Goal: Task Accomplishment & Management: Complete application form

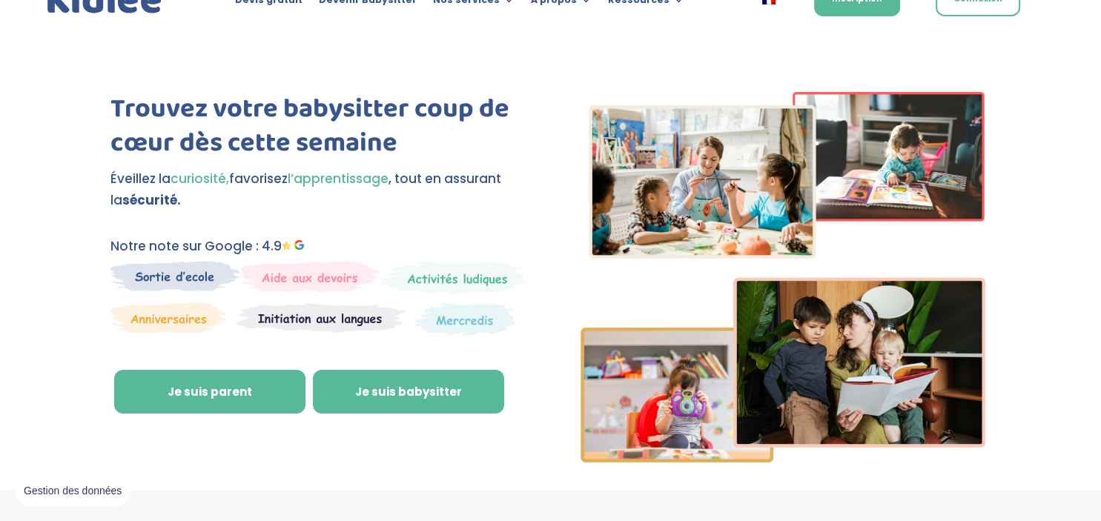
scroll to position [35, 0]
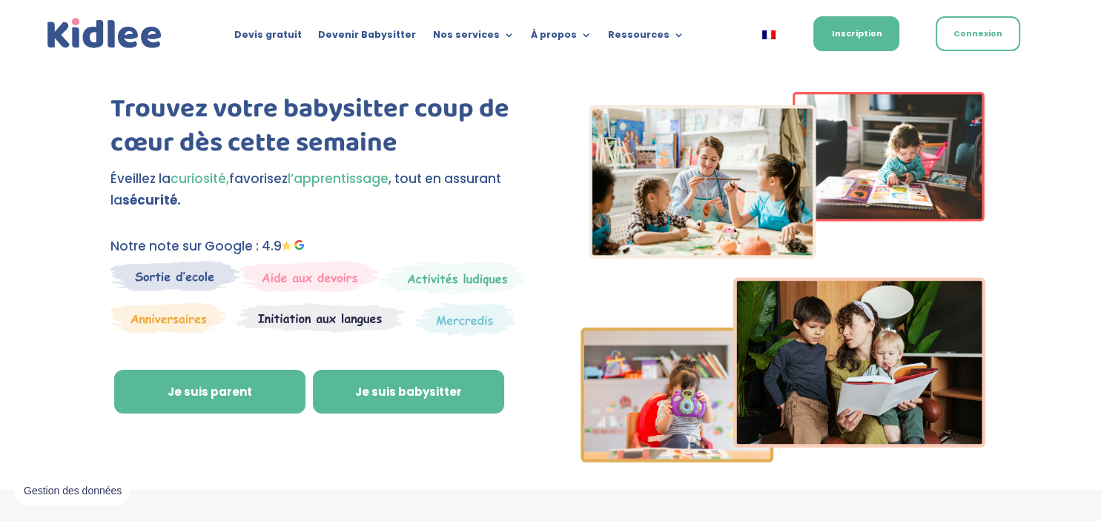
click at [449, 380] on link "Je suis babysitter" at bounding box center [408, 392] width 191 height 44
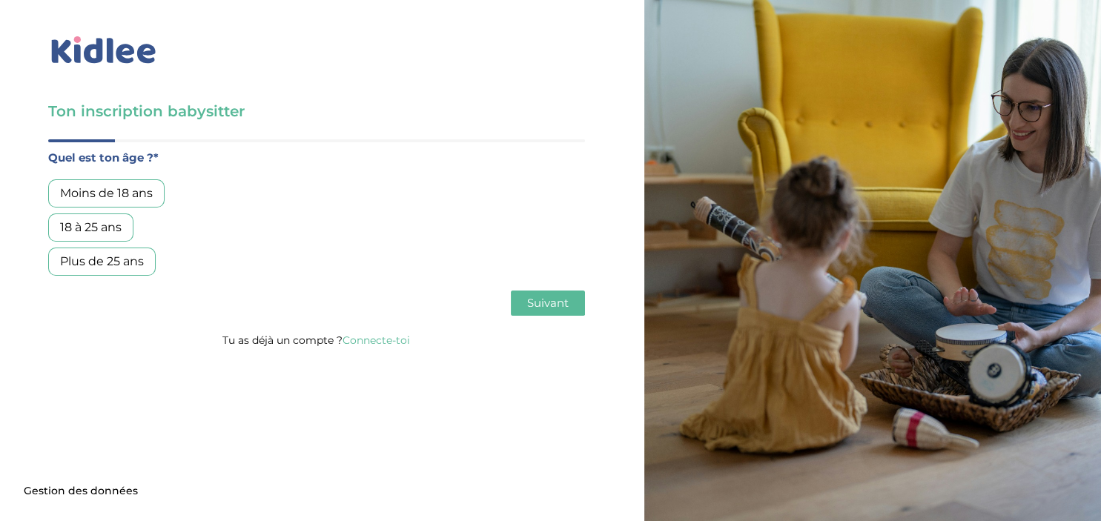
click at [135, 191] on div "Moins de 18 ans" at bounding box center [106, 193] width 116 height 28
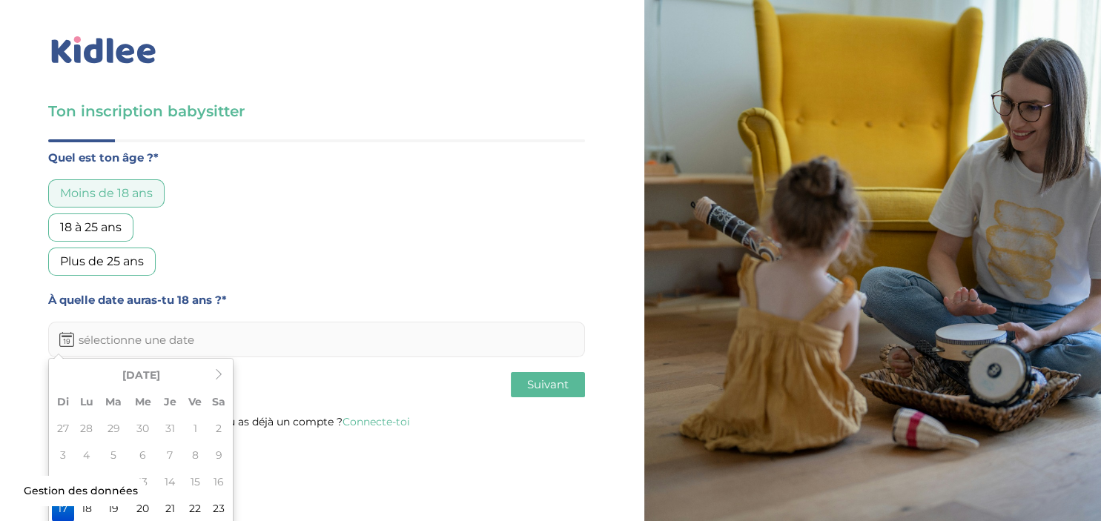
click at [212, 342] on input "text" at bounding box center [316, 340] width 537 height 36
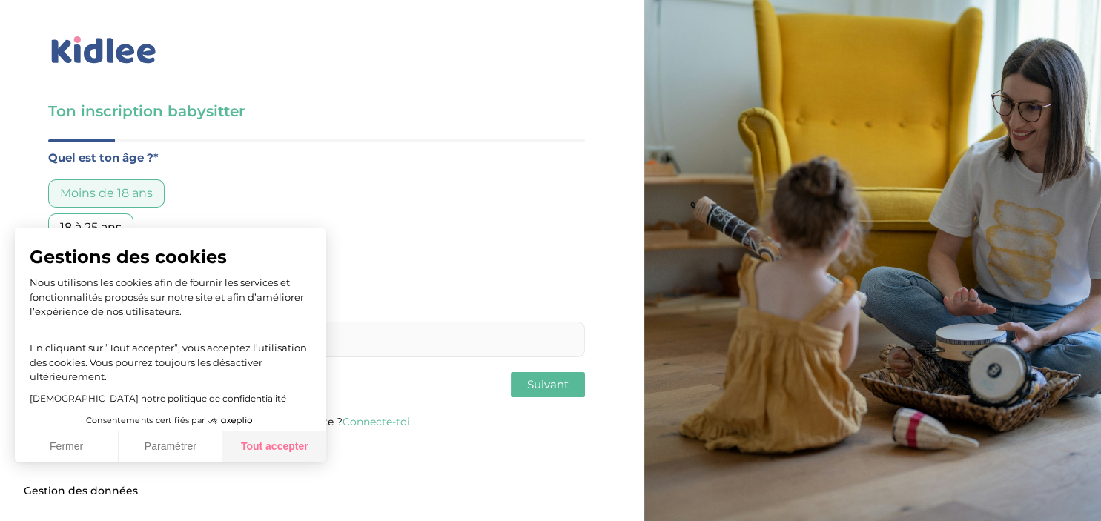
click at [236, 447] on button "Tout accepter" at bounding box center [274, 447] width 104 height 31
checkbox input "true"
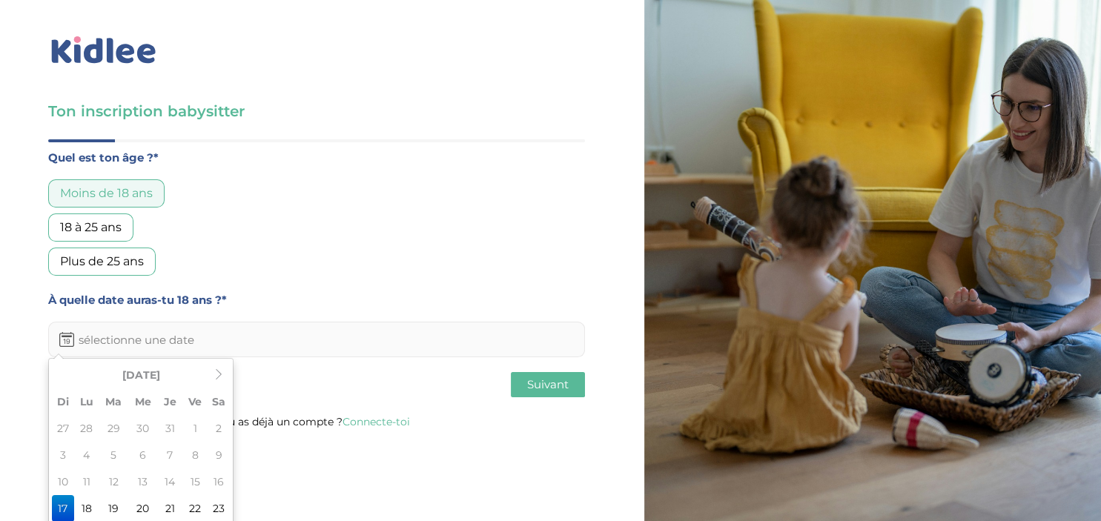
click at [202, 337] on input "text" at bounding box center [316, 340] width 537 height 36
click at [216, 373] on icon at bounding box center [219, 374] width 10 height 10
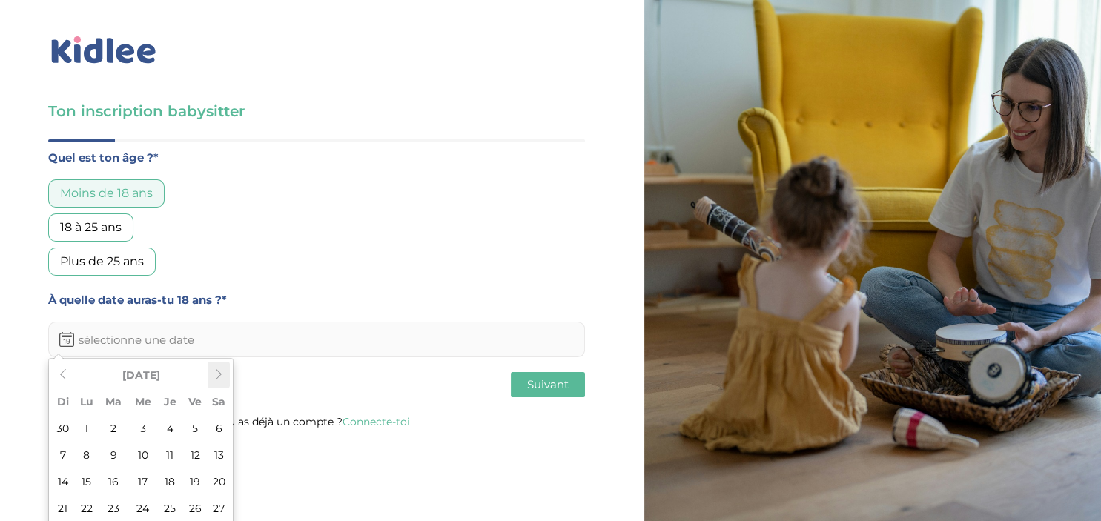
click at [216, 373] on icon at bounding box center [219, 374] width 10 height 10
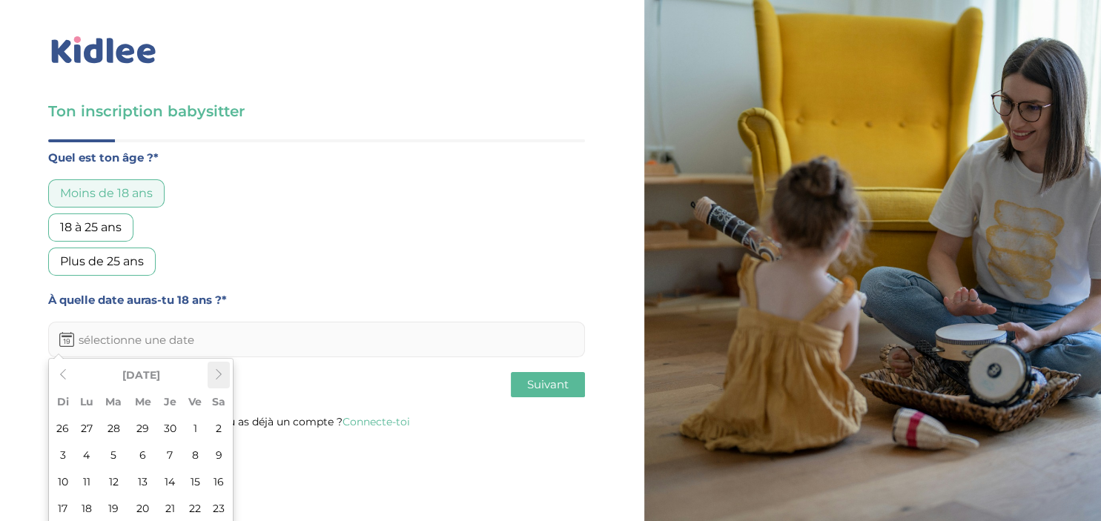
click at [216, 373] on icon at bounding box center [219, 374] width 10 height 10
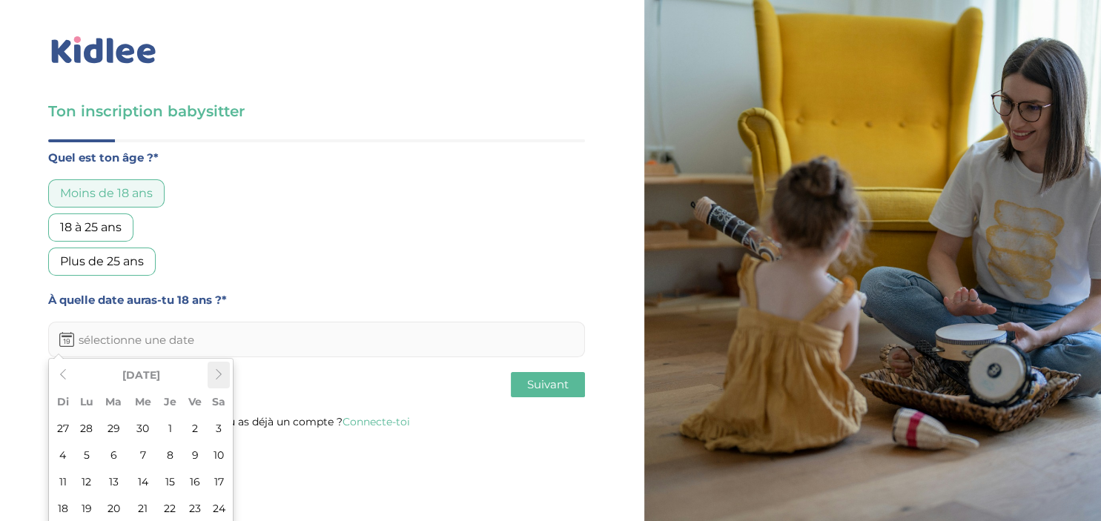
click at [216, 373] on icon at bounding box center [219, 374] width 10 height 10
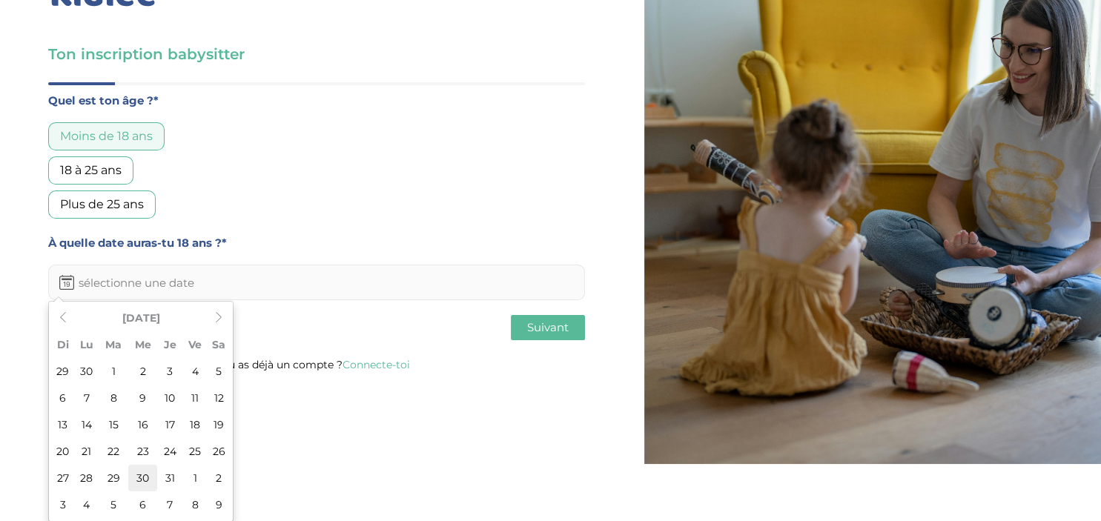
click at [136, 476] on td "30" at bounding box center [142, 478] width 29 height 27
type input "[DATE]"
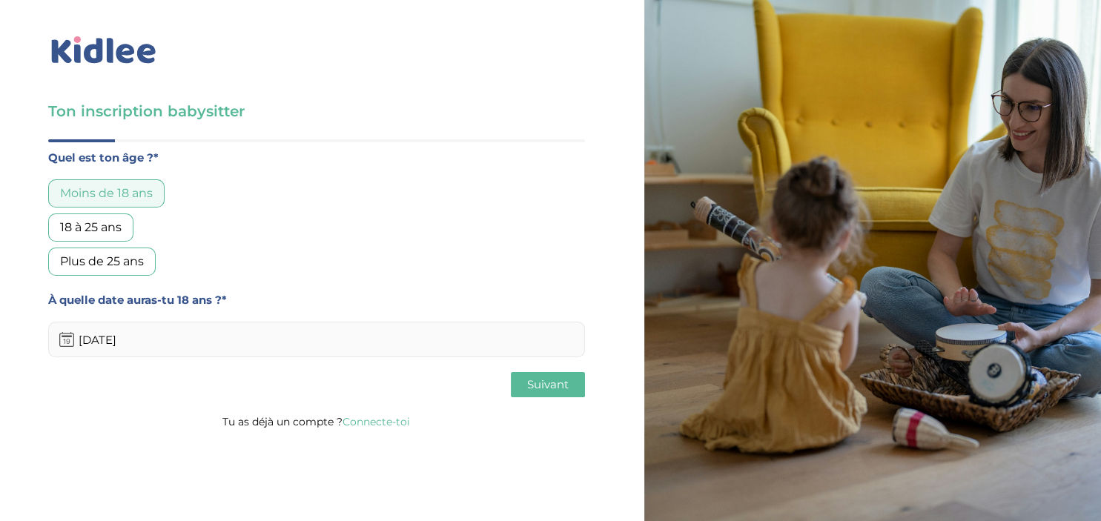
click at [555, 377] on button "Suivant" at bounding box center [548, 384] width 74 height 25
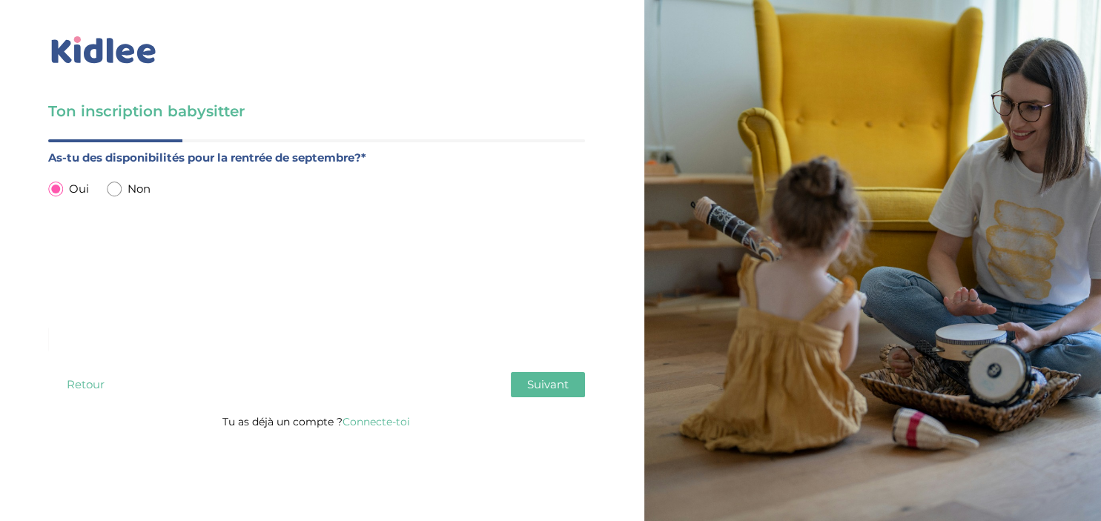
click at [541, 381] on span "Suivant" at bounding box center [548, 384] width 42 height 14
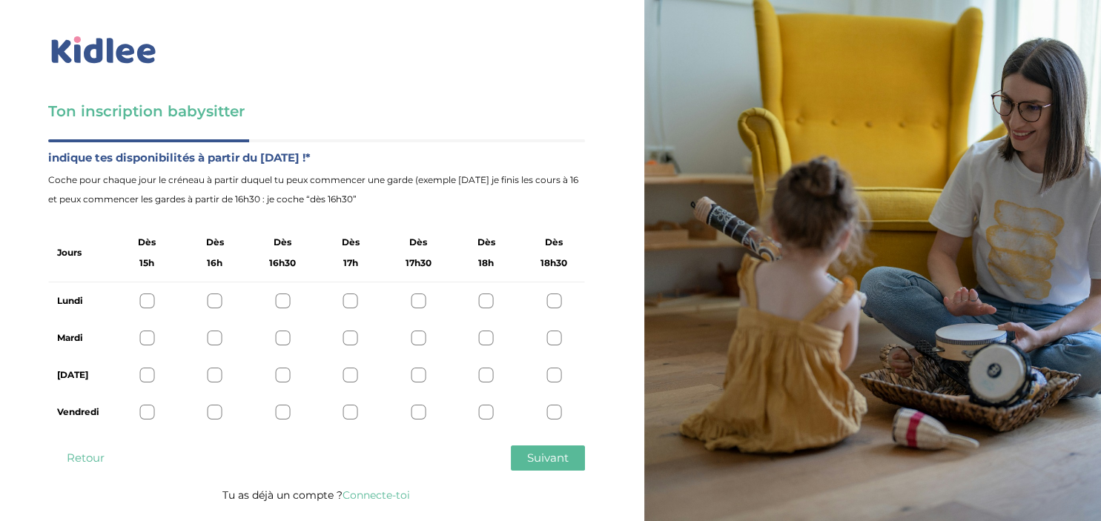
click at [146, 304] on div at bounding box center [146, 301] width 15 height 15
click at [148, 339] on div at bounding box center [146, 338] width 15 height 15
click at [148, 366] on div "[DATE]" at bounding box center [316, 375] width 537 height 37
click at [148, 375] on div at bounding box center [146, 375] width 15 height 15
click at [145, 411] on div at bounding box center [146, 412] width 15 height 15
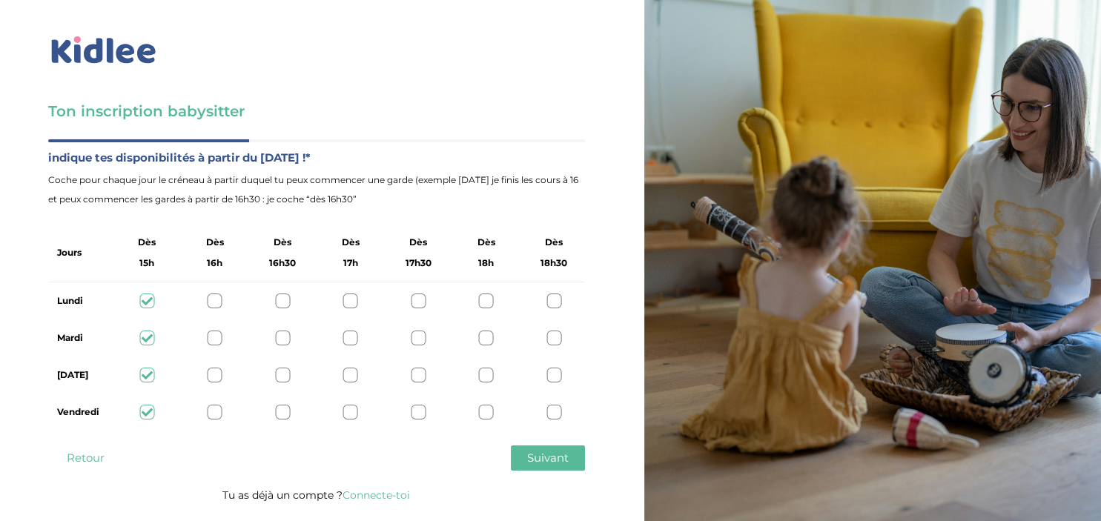
click at [146, 300] on icon at bounding box center [147, 301] width 11 height 11
click at [146, 337] on icon at bounding box center [147, 338] width 11 height 11
click at [146, 367] on div "[DATE]" at bounding box center [316, 375] width 537 height 37
click at [146, 420] on div at bounding box center [146, 412] width 15 height 15
